Goal: Navigation & Orientation: Understand site structure

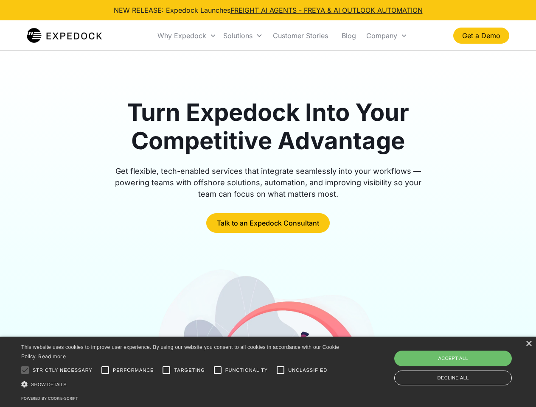
click at [187, 36] on div "Why Expedock" at bounding box center [181, 35] width 49 height 8
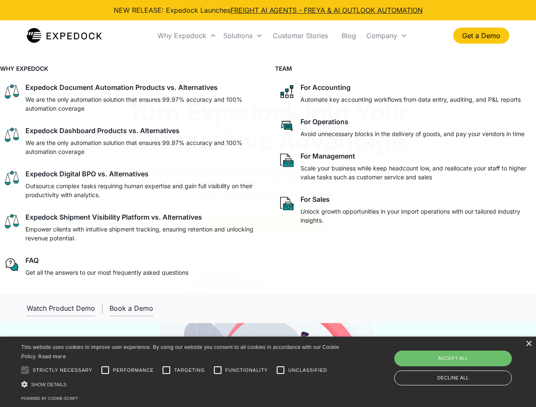
click at [243, 36] on div "Solutions" at bounding box center [237, 35] width 29 height 8
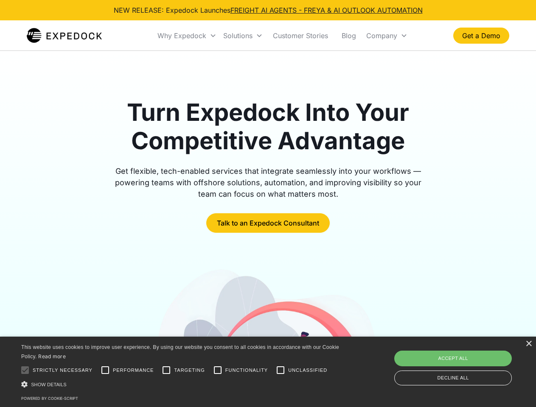
click at [386, 36] on div "Company" at bounding box center [381, 35] width 31 height 8
click at [25, 370] on div at bounding box center [25, 370] width 17 height 17
click at [105, 370] on input "Performance" at bounding box center [105, 370] width 17 height 17
checkbox input "true"
click at [166, 370] on input "Targeting" at bounding box center [166, 370] width 17 height 17
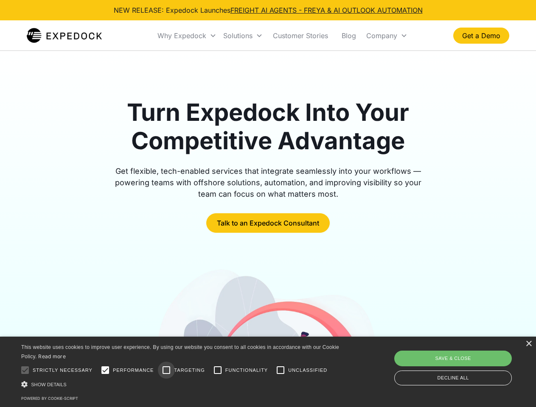
checkbox input "true"
click at [218, 370] on input "Functionality" at bounding box center [217, 370] width 17 height 17
checkbox input "true"
click at [280, 370] on input "Unclassified" at bounding box center [280, 370] width 17 height 17
checkbox input "true"
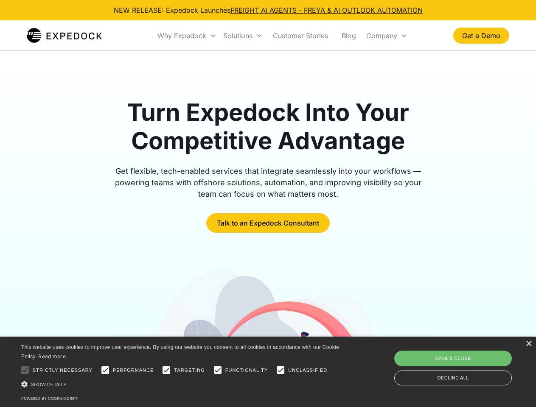
click at [182, 384] on div "Show details Hide details" at bounding box center [181, 384] width 321 height 9
